Goal: Use online tool/utility: Utilize a website feature to perform a specific function

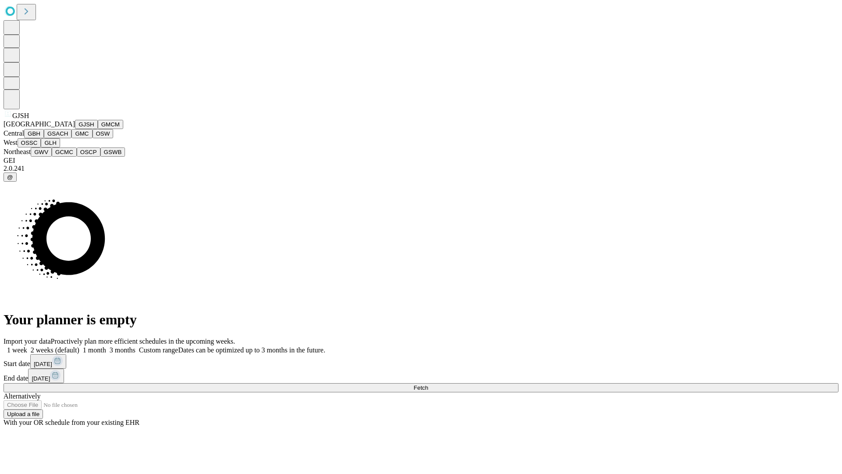
click at [75, 129] on button "GJSH" at bounding box center [86, 124] width 23 height 9
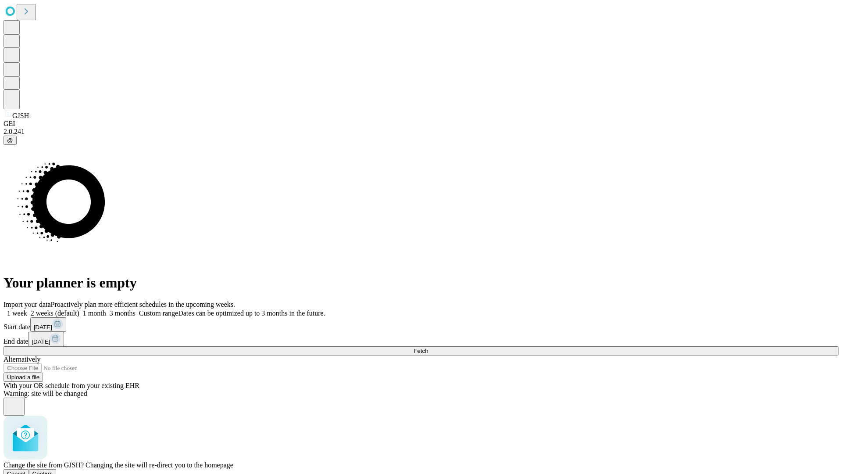
click at [53, 470] on span "Confirm" at bounding box center [42, 473] width 21 height 7
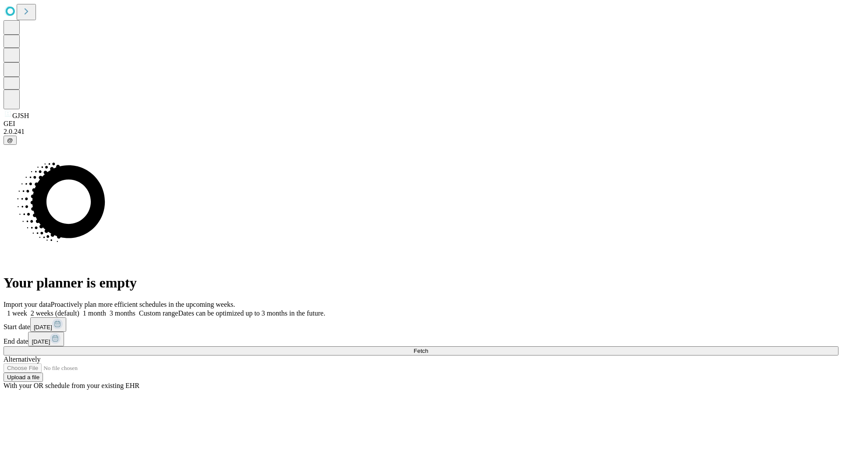
click at [79, 309] on label "2 weeks (default)" at bounding box center [53, 312] width 52 height 7
click at [428, 347] on span "Fetch" at bounding box center [421, 350] width 14 height 7
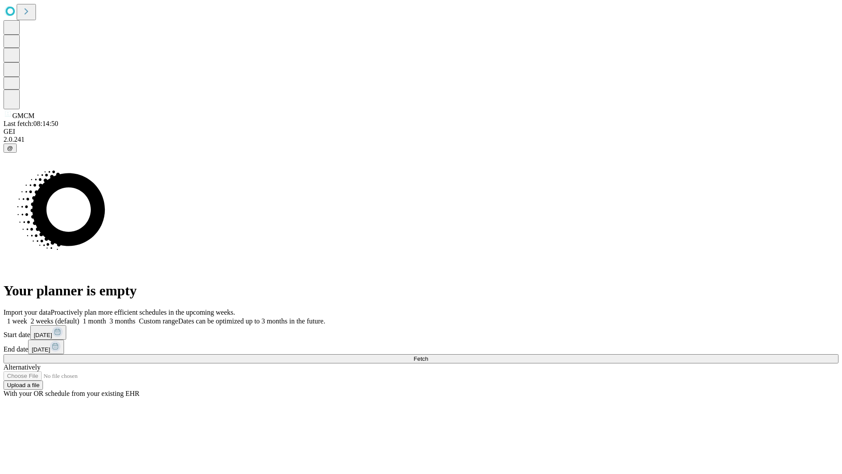
click at [79, 317] on label "2 weeks (default)" at bounding box center [53, 320] width 52 height 7
click at [428, 355] on span "Fetch" at bounding box center [421, 358] width 14 height 7
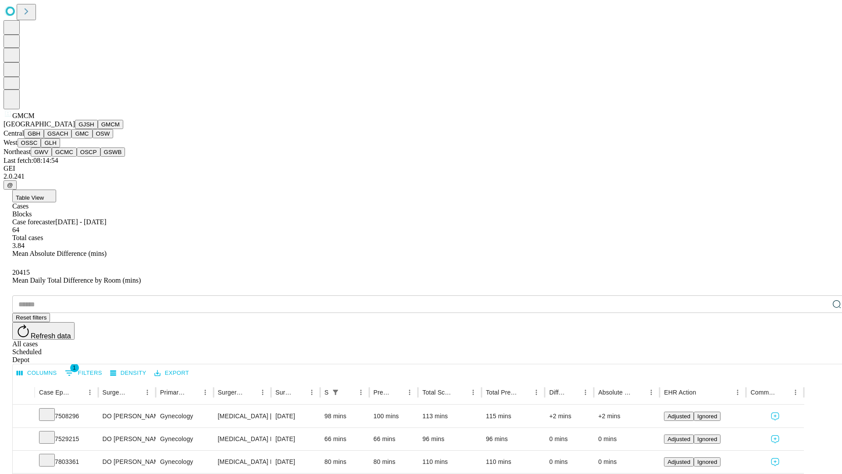
click at [44, 138] on button "GBH" at bounding box center [34, 133] width 20 height 9
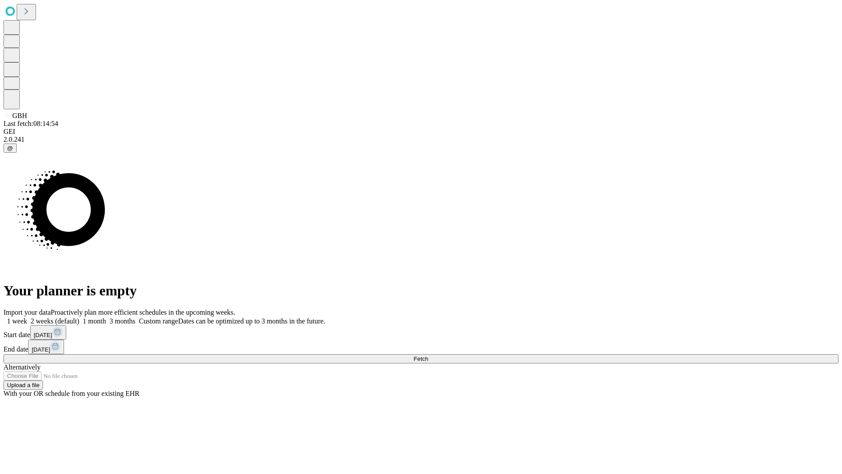
click at [79, 317] on label "2 weeks (default)" at bounding box center [53, 320] width 52 height 7
click at [428, 355] on span "Fetch" at bounding box center [421, 358] width 14 height 7
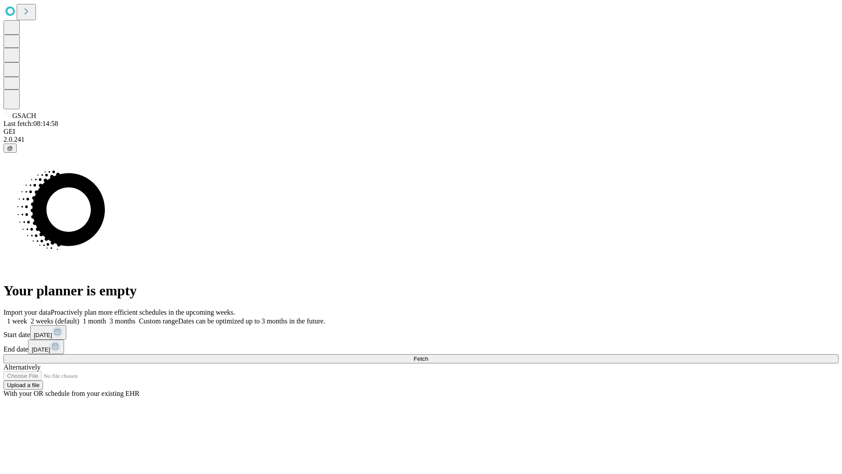
click at [79, 317] on label "2 weeks (default)" at bounding box center [53, 320] width 52 height 7
click at [428, 355] on span "Fetch" at bounding box center [421, 358] width 14 height 7
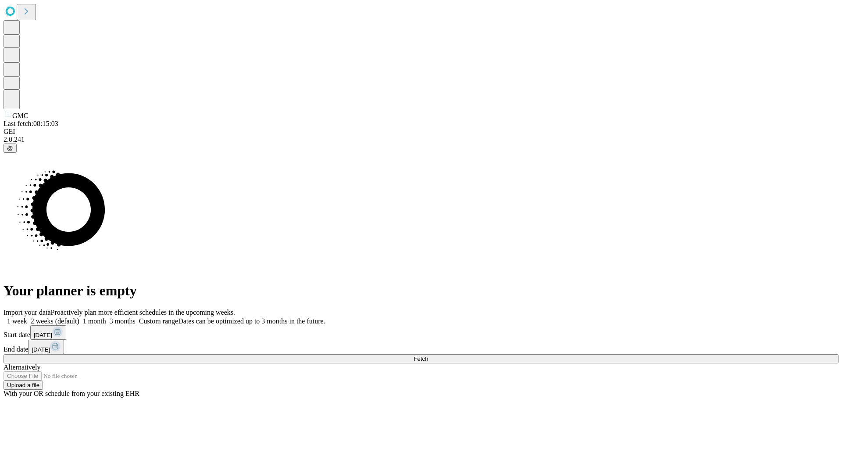
click at [79, 317] on label "2 weeks (default)" at bounding box center [53, 320] width 52 height 7
click at [428, 355] on span "Fetch" at bounding box center [421, 358] width 14 height 7
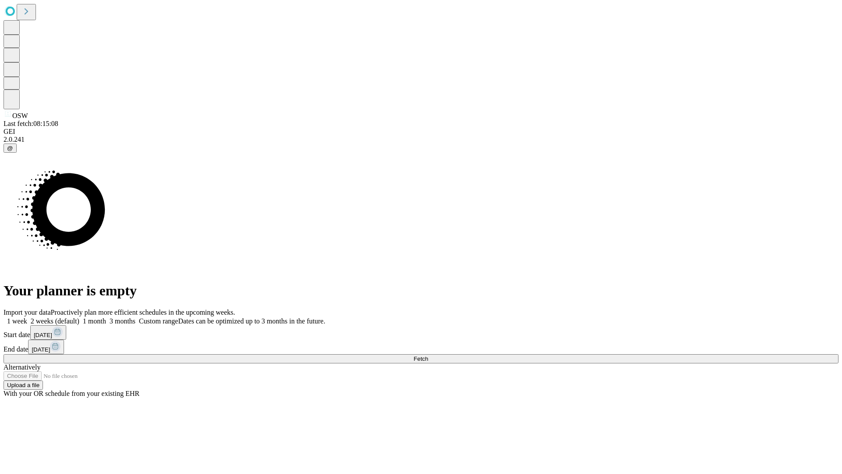
click at [79, 317] on label "2 weeks (default)" at bounding box center [53, 320] width 52 height 7
click at [428, 355] on span "Fetch" at bounding box center [421, 358] width 14 height 7
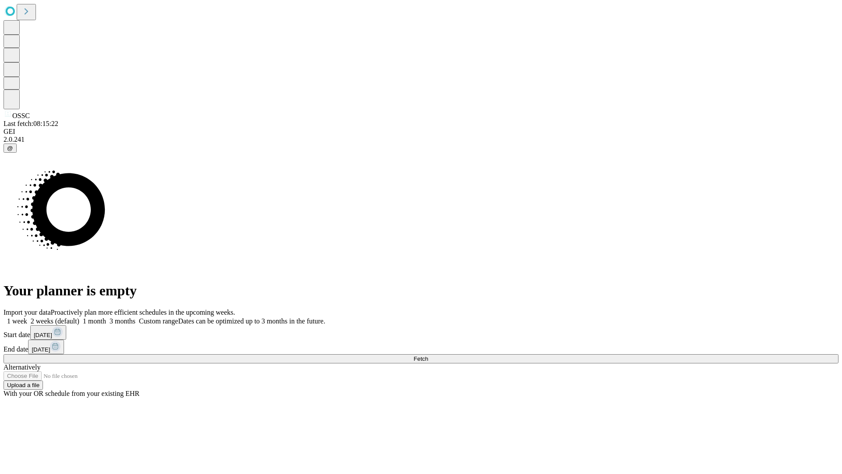
click at [428, 355] on span "Fetch" at bounding box center [421, 358] width 14 height 7
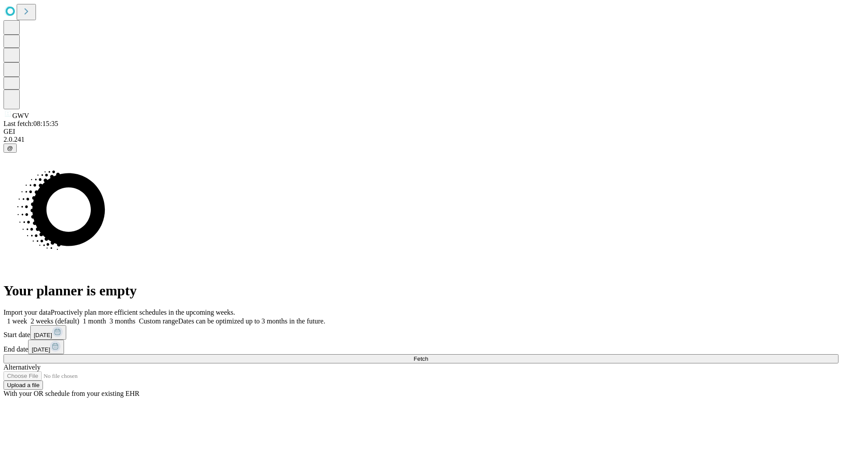
click at [79, 317] on label "2 weeks (default)" at bounding box center [53, 320] width 52 height 7
click at [428, 355] on span "Fetch" at bounding box center [421, 358] width 14 height 7
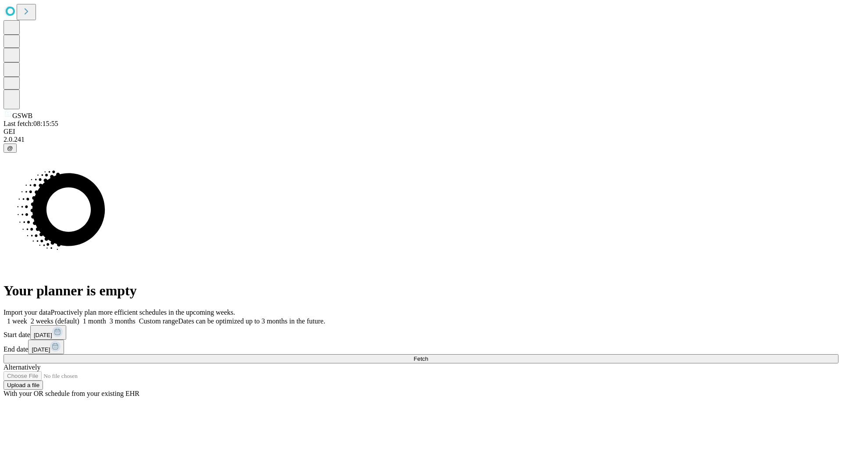
click at [79, 317] on label "2 weeks (default)" at bounding box center [53, 320] width 52 height 7
click at [428, 355] on span "Fetch" at bounding box center [421, 358] width 14 height 7
